Goal: Task Accomplishment & Management: Complete application form

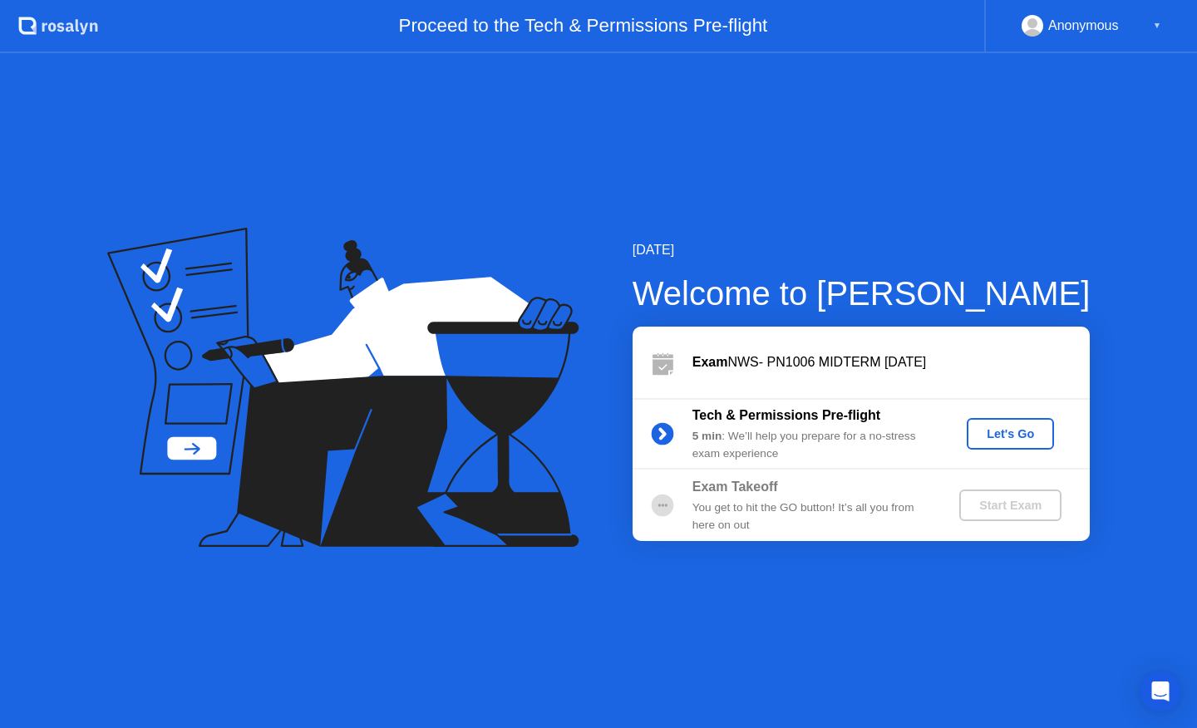
click at [1153, 30] on div "▼" at bounding box center [1157, 26] width 8 height 22
click at [1108, 26] on div "Anonymous" at bounding box center [1083, 26] width 71 height 22
click at [1138, 32] on div "Anonymous ▼" at bounding box center [1091, 26] width 140 height 22
click at [1087, 29] on div "Anonymous" at bounding box center [1083, 26] width 71 height 22
click at [1000, 435] on div "Let's Go" at bounding box center [1010, 433] width 74 height 13
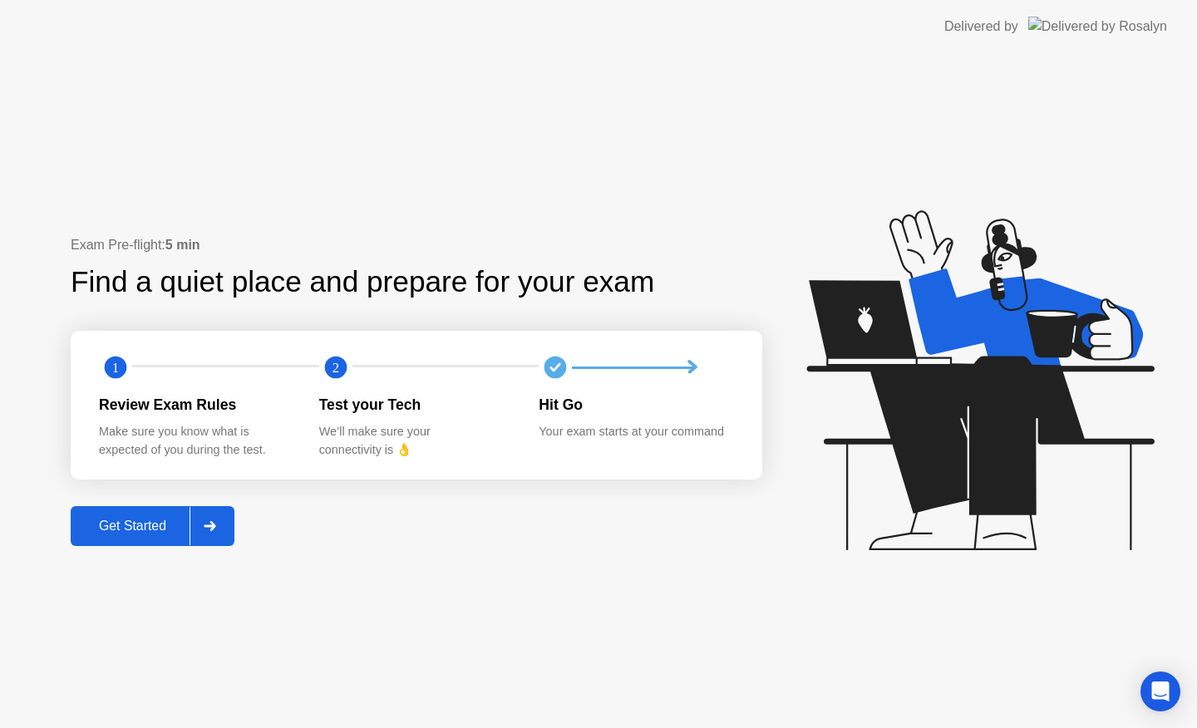
click at [173, 523] on div "Get Started" at bounding box center [133, 526] width 114 height 15
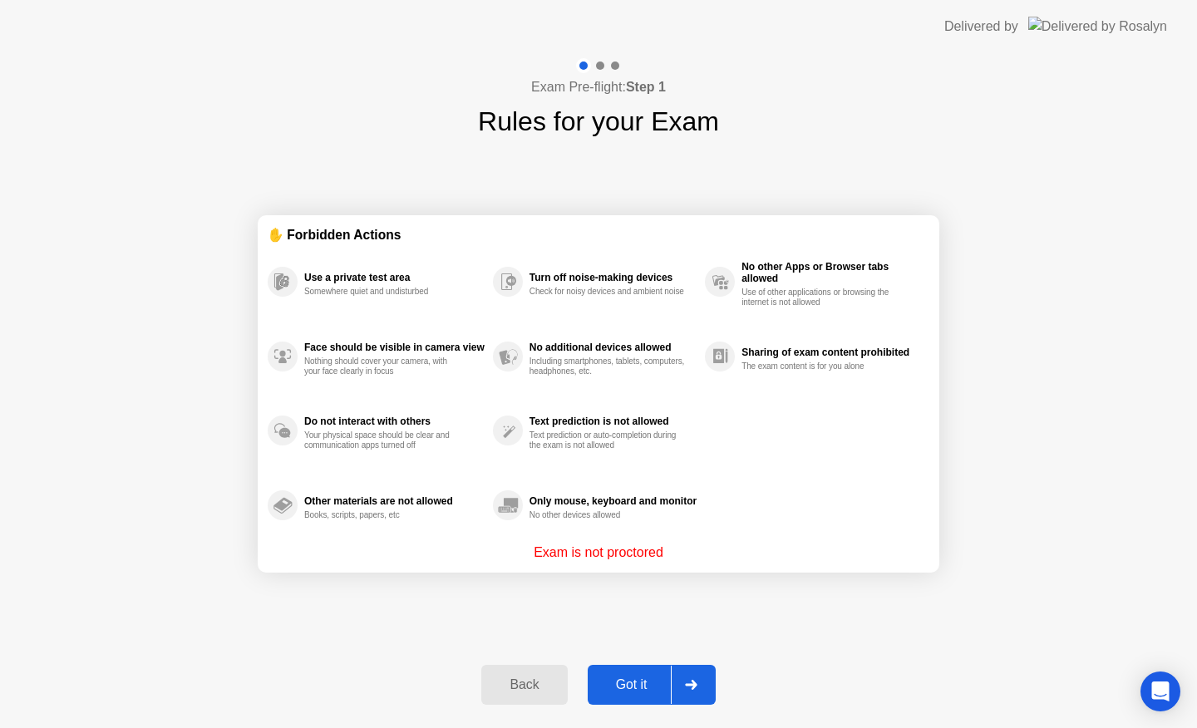
click at [620, 679] on div "Got it" at bounding box center [631, 684] width 78 height 15
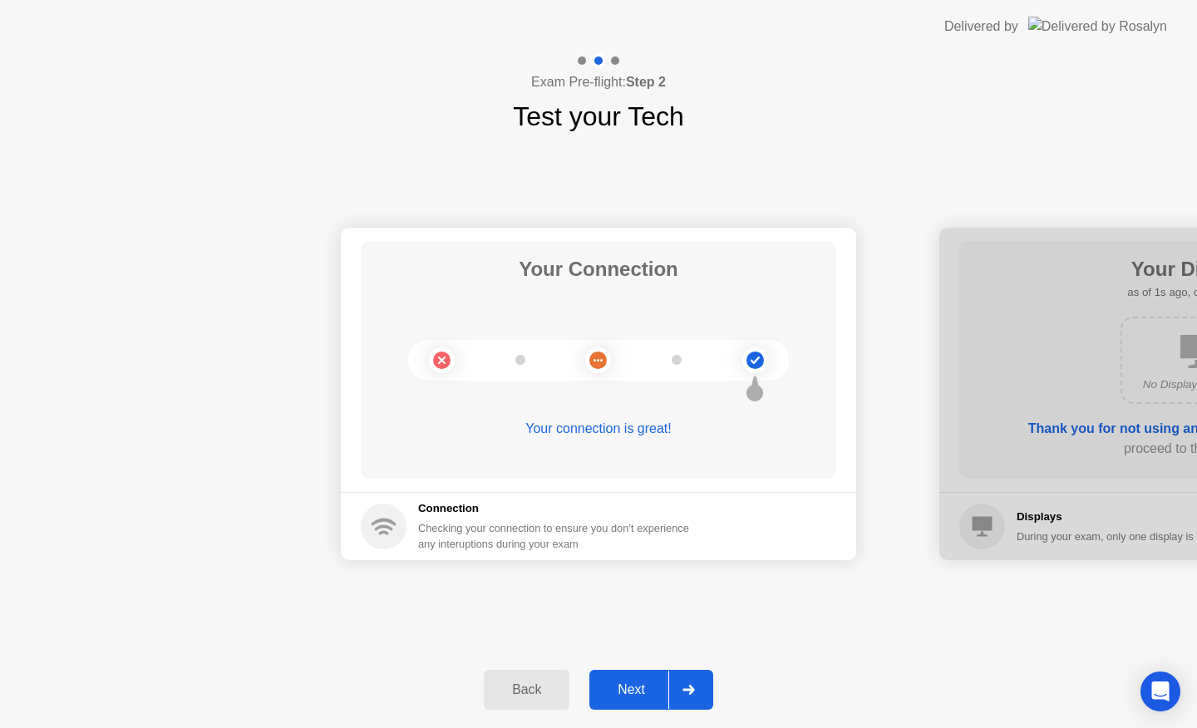
click at [635, 682] on div "Next" at bounding box center [631, 689] width 74 height 15
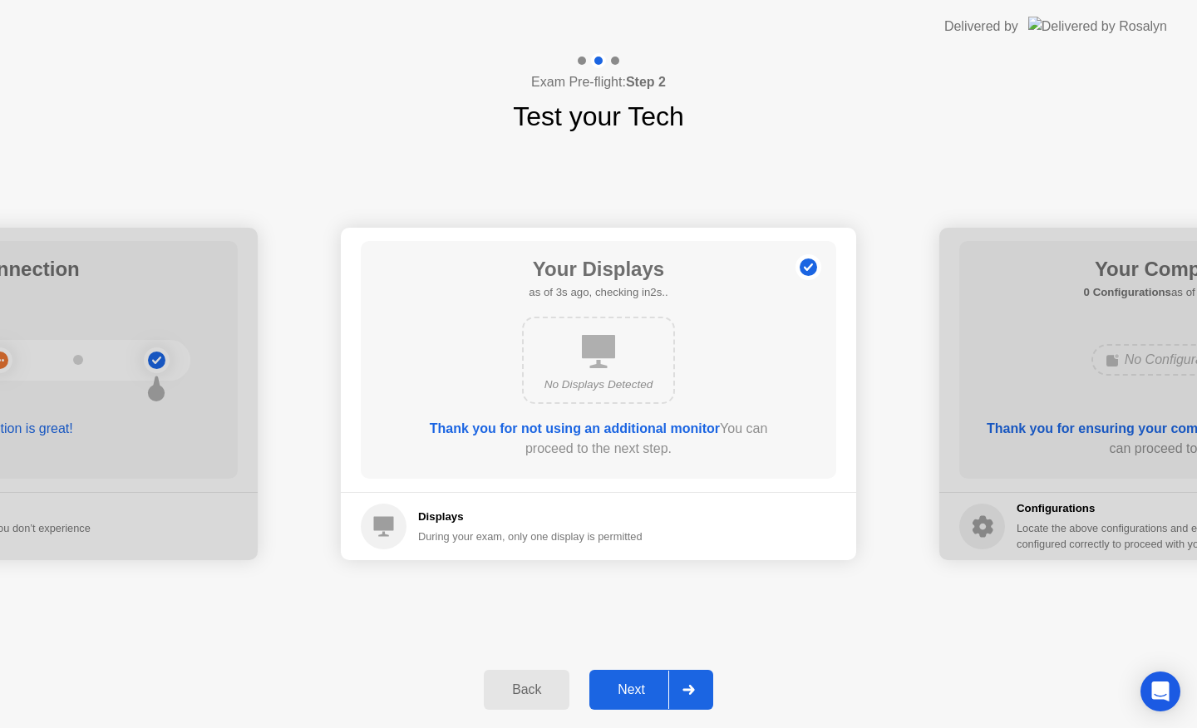
click at [643, 682] on div "Next" at bounding box center [631, 689] width 74 height 15
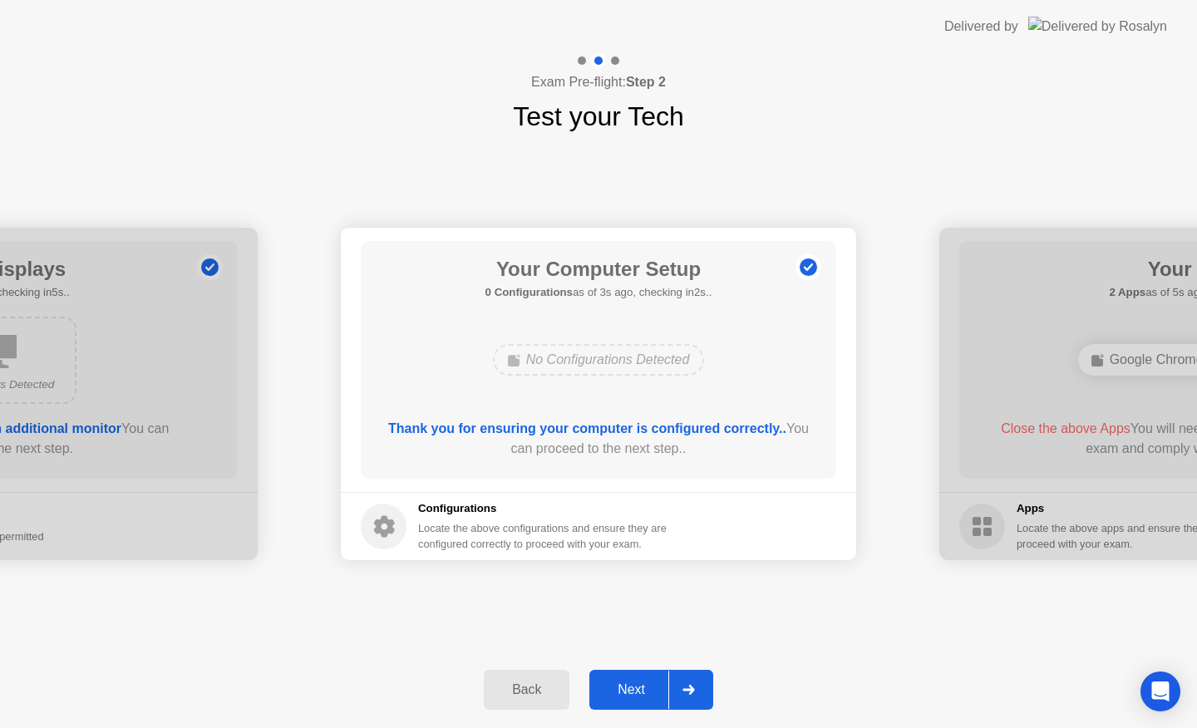
click at [643, 677] on button "Next" at bounding box center [651, 690] width 124 height 40
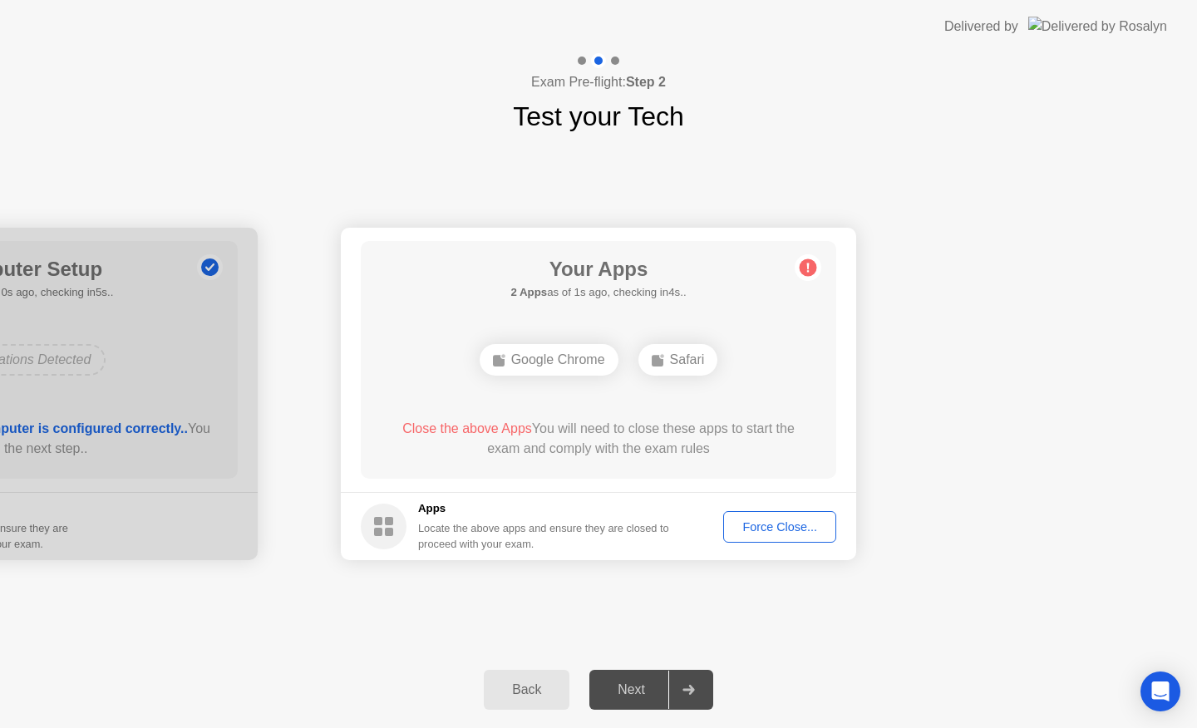
click at [642, 683] on div "Next" at bounding box center [631, 689] width 74 height 15
click at [769, 533] on div "Force Close..." at bounding box center [779, 526] width 101 height 13
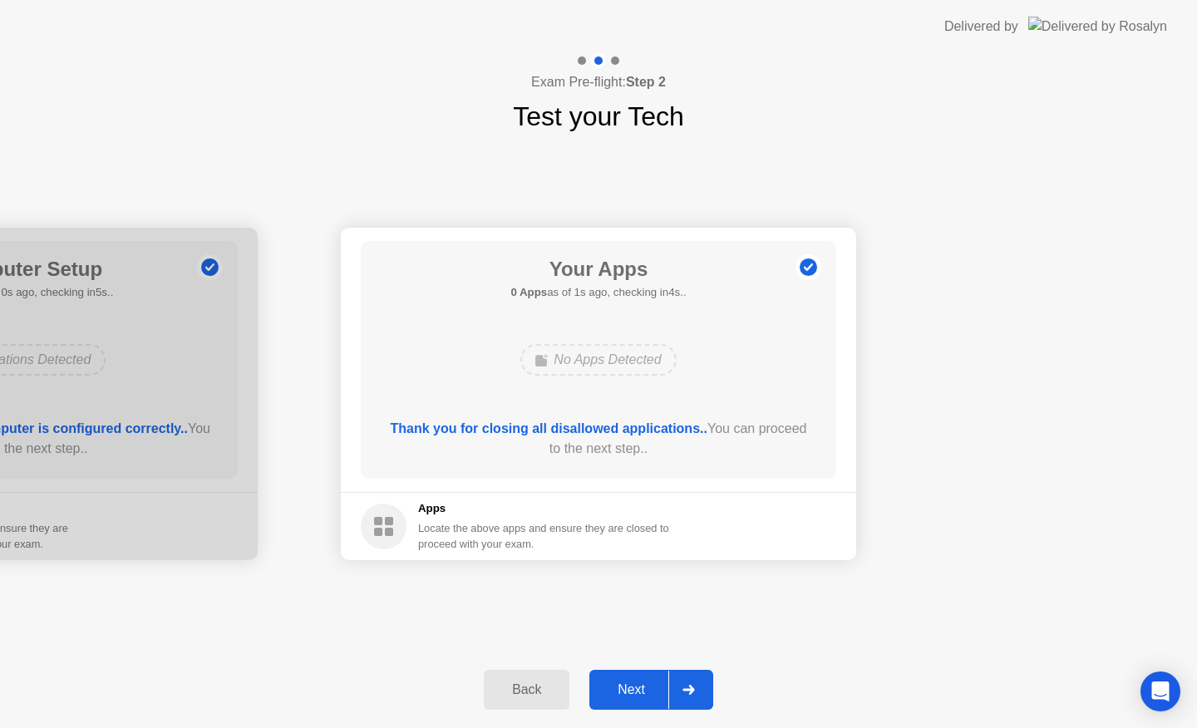
click at [646, 682] on div "Next" at bounding box center [631, 689] width 74 height 15
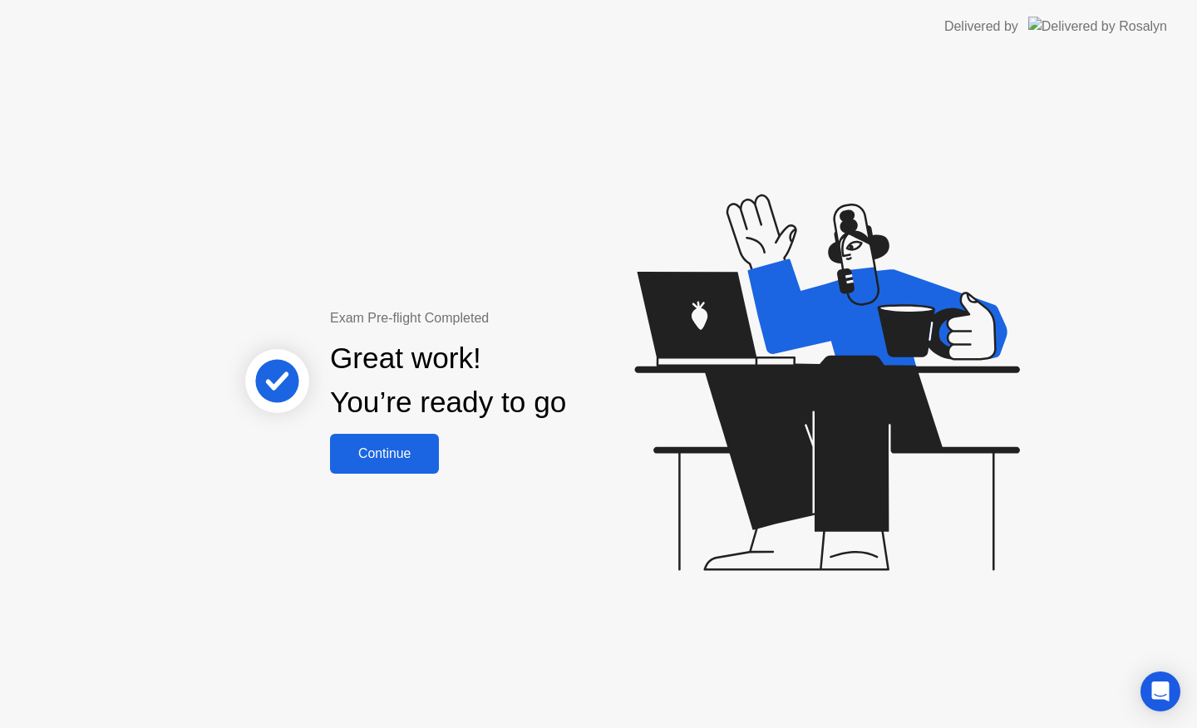
click at [420, 465] on button "Continue" at bounding box center [384, 454] width 109 height 40
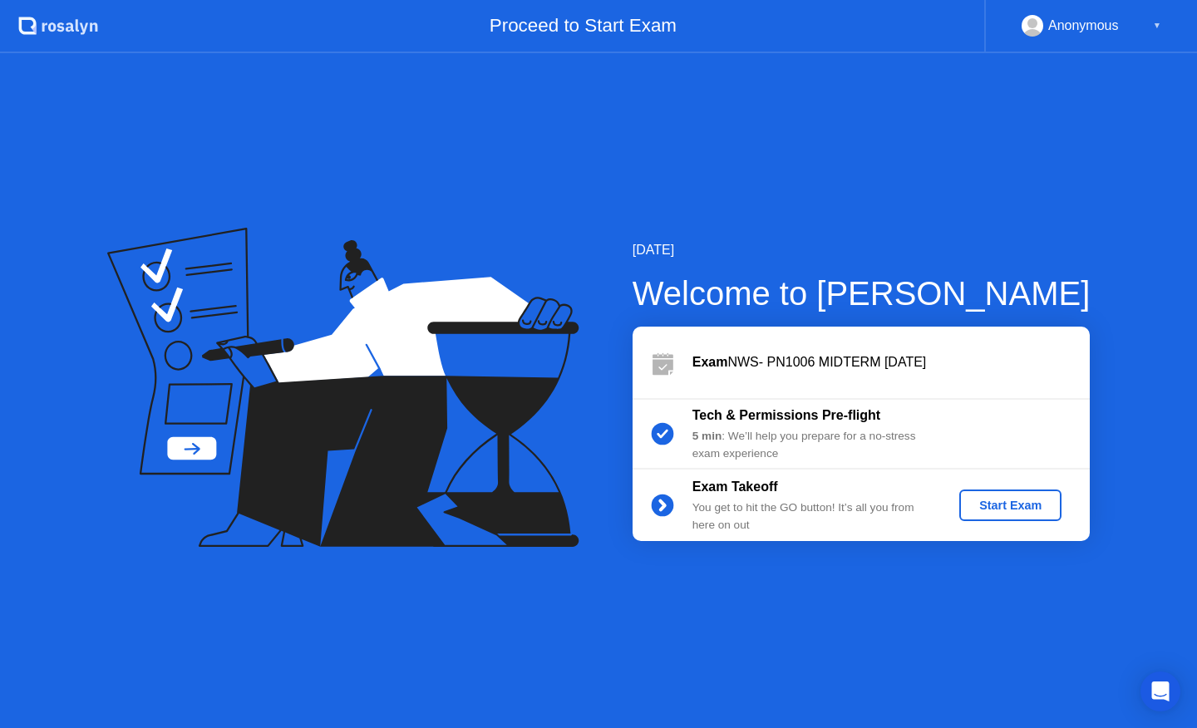
click at [1089, 34] on div "Anonymous" at bounding box center [1083, 26] width 71 height 22
click at [1158, 22] on div "▼" at bounding box center [1157, 26] width 8 height 22
click at [982, 499] on div "Start Exam" at bounding box center [1010, 505] width 89 height 13
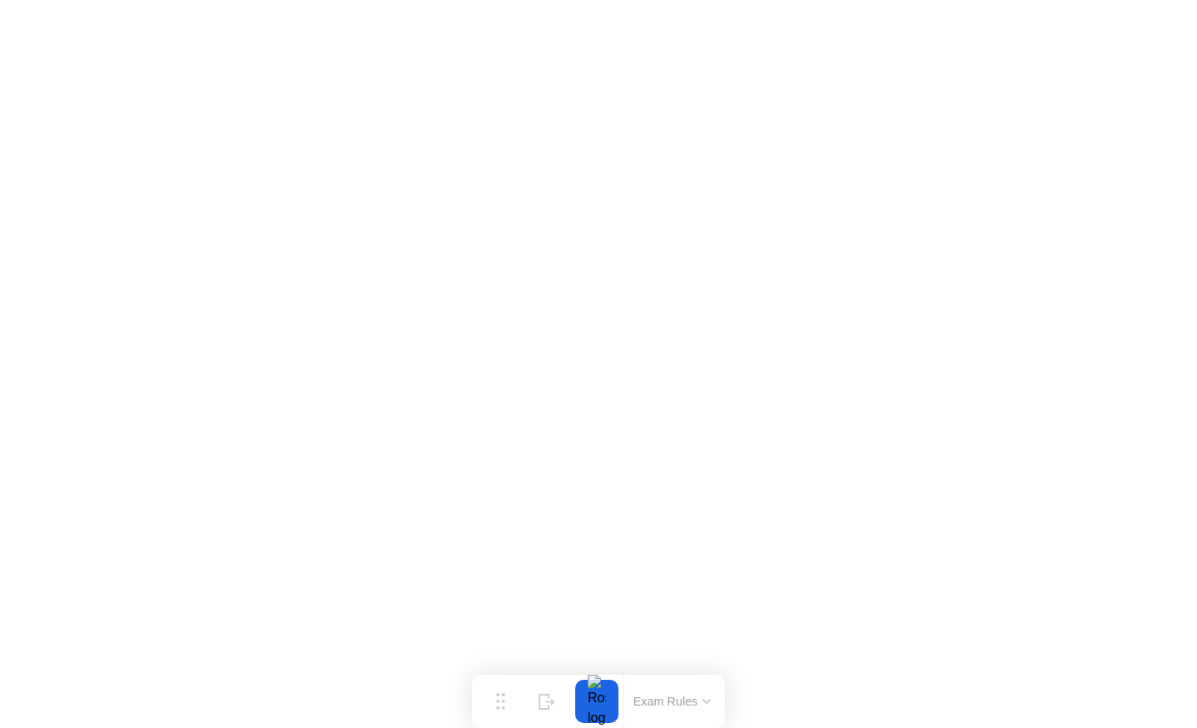
click at [706, 694] on button "Exam Rules" at bounding box center [672, 701] width 88 height 15
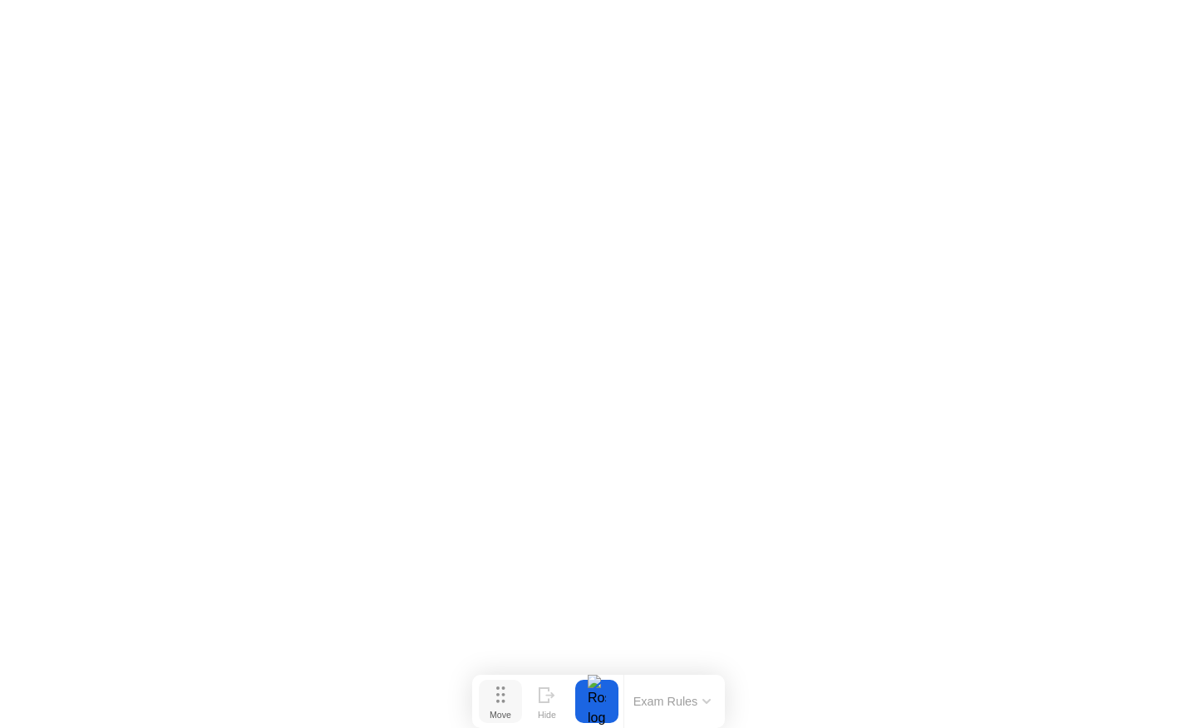
click at [509, 700] on button "Move" at bounding box center [500, 701] width 43 height 43
drag, startPoint x: 509, startPoint y: 700, endPoint x: 136, endPoint y: 598, distance: 385.8
click at [136, 598] on button "Move" at bounding box center [127, 599] width 43 height 43
drag, startPoint x: 136, startPoint y: 598, endPoint x: 35, endPoint y: 632, distance: 106.7
click at [35, 632] on button "Move" at bounding box center [28, 633] width 43 height 43
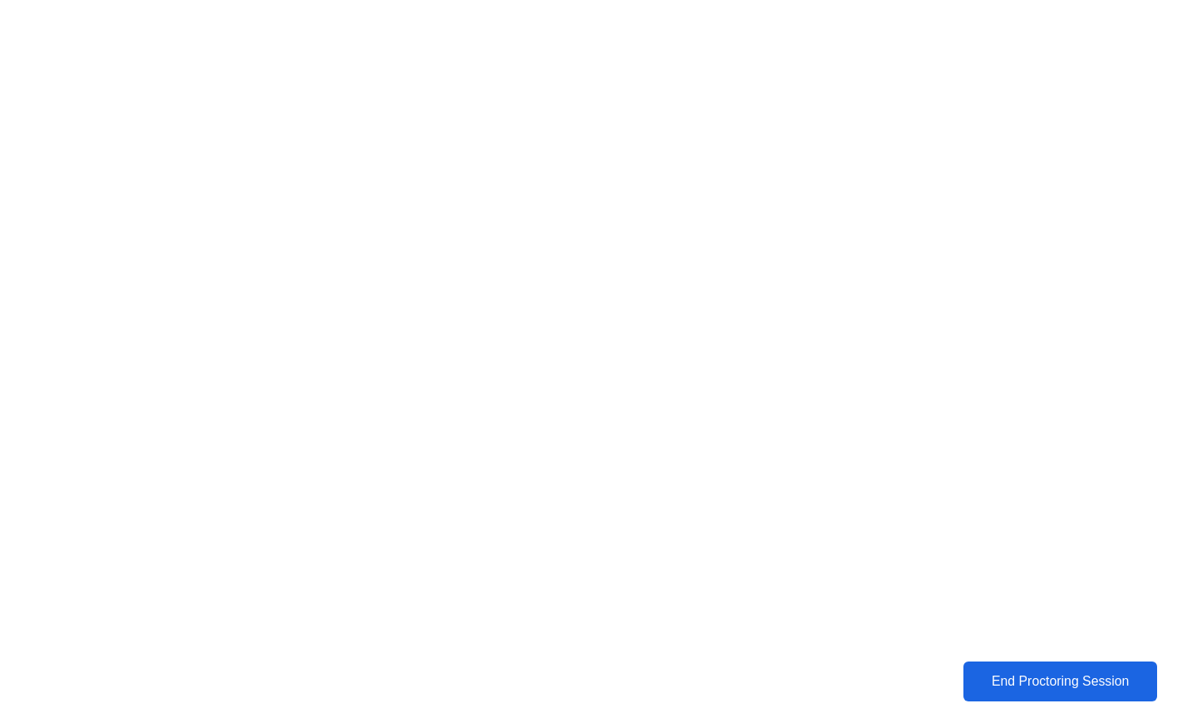
click at [1005, 681] on div "End Proctoring Session" at bounding box center [1060, 681] width 184 height 15
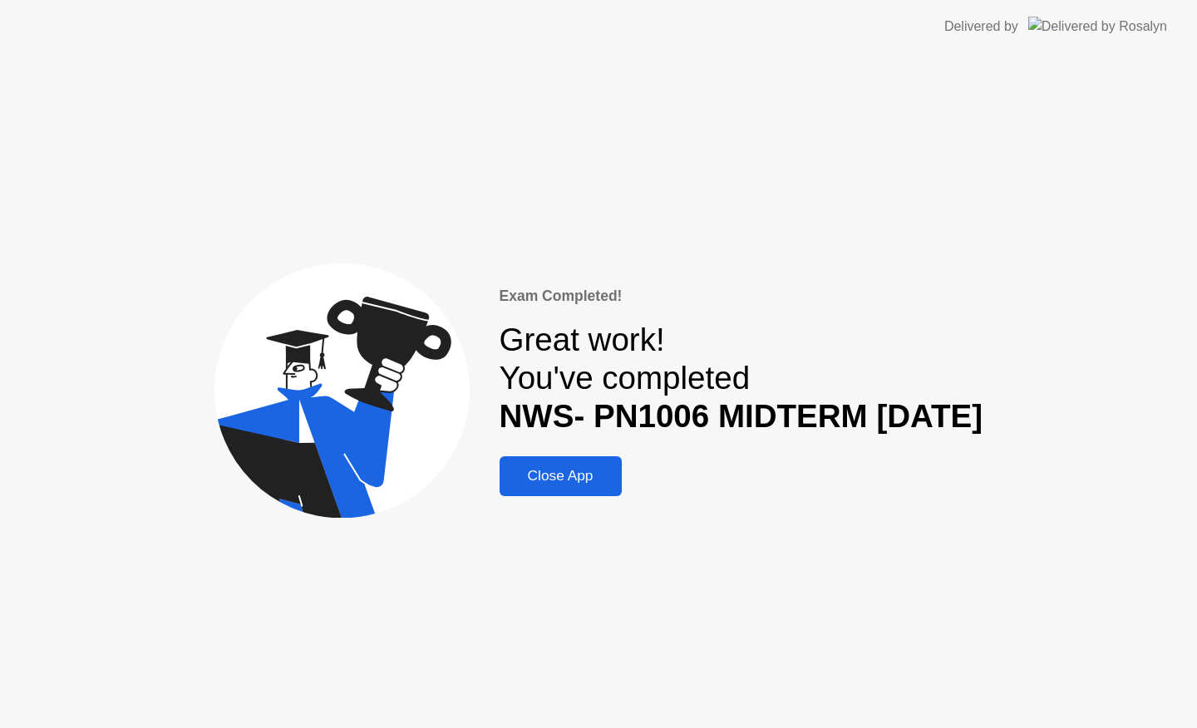
click at [552, 480] on div "Close App" at bounding box center [560, 475] width 112 height 17
